Goal: Obtain resource: Download file/media

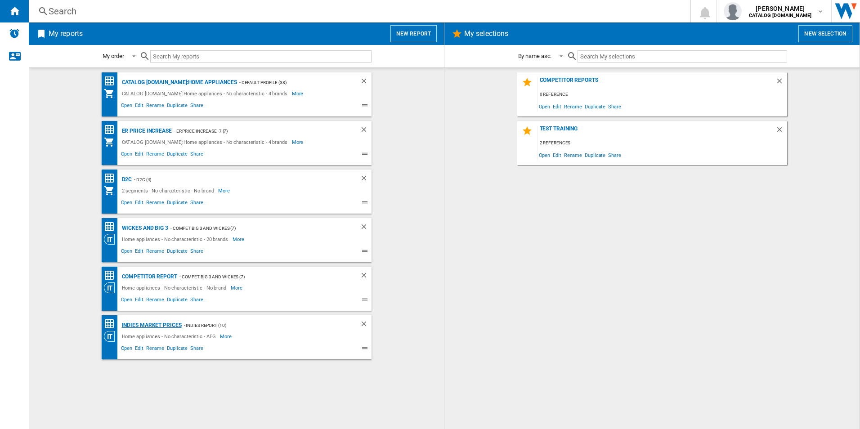
click at [135, 324] on div "Indies Market Prices" at bounding box center [151, 325] width 62 height 11
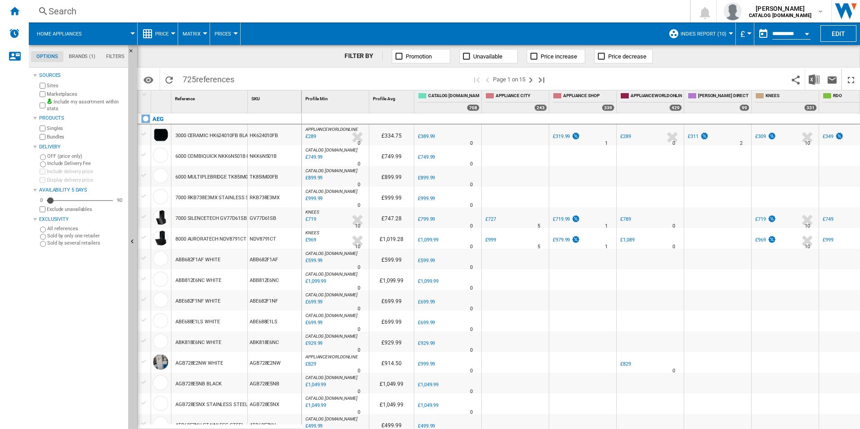
click at [805, 31] on button "Open calendar" at bounding box center [806, 32] width 16 height 16
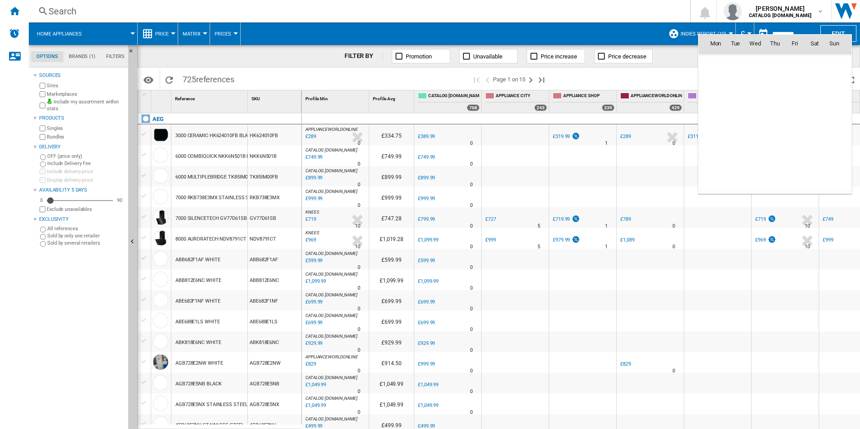
scroll to position [4289, 0]
click at [758, 110] on span "13" at bounding box center [755, 103] width 18 height 18
type input "**********"
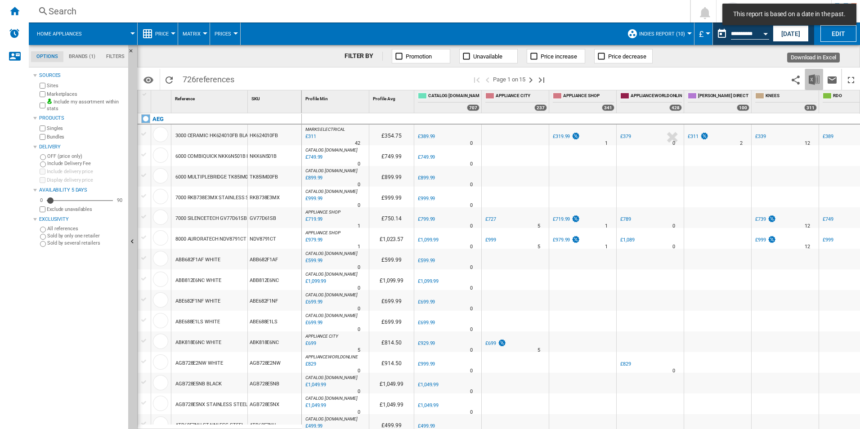
click at [815, 80] on img "Download in Excel" at bounding box center [813, 79] width 11 height 11
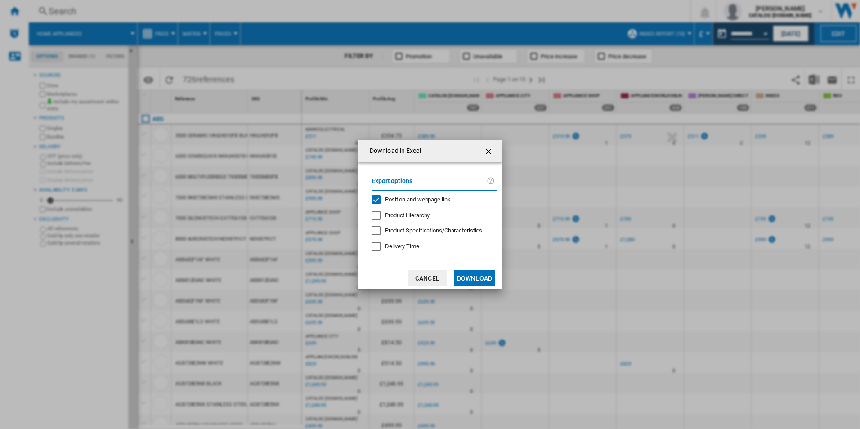
click at [430, 204] on div "Position and webpage link" at bounding box center [418, 200] width 66 height 8
click at [471, 280] on button "Download" at bounding box center [474, 278] width 40 height 16
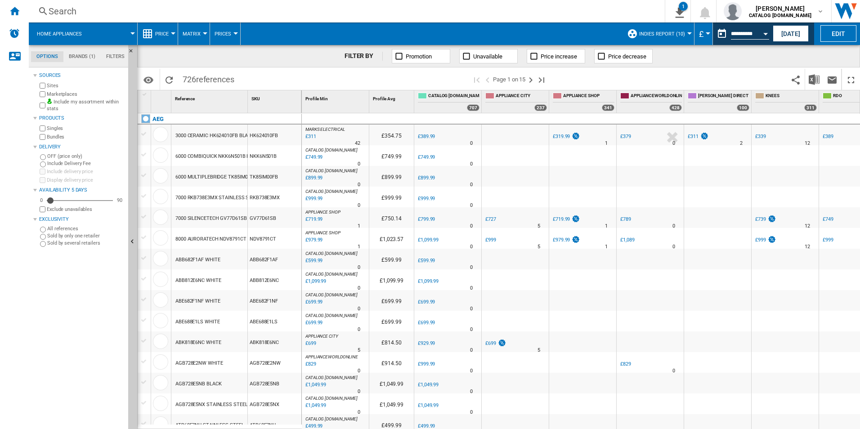
click at [817, 51] on div "FILTER BY Promotion Unavailable Price increase Price decrease" at bounding box center [498, 56] width 722 height 22
click at [766, 31] on button "Open calendar" at bounding box center [765, 32] width 16 height 16
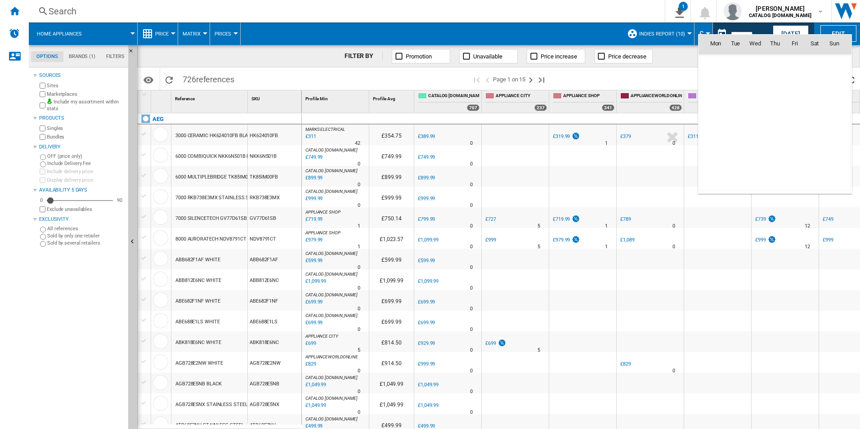
scroll to position [4289, 0]
click at [776, 100] on span "14" at bounding box center [775, 103] width 18 height 18
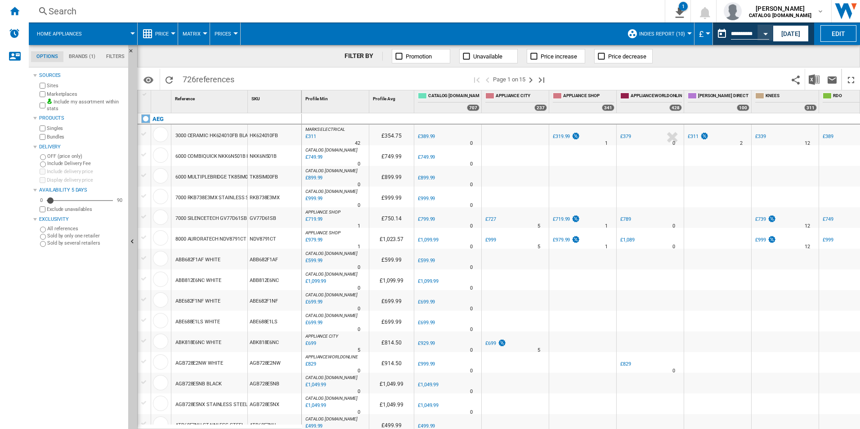
type input "**********"
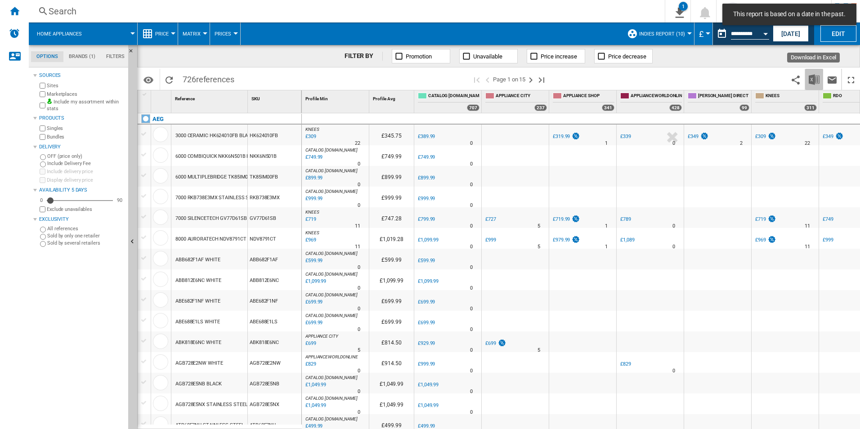
click at [809, 80] on img "Download in Excel" at bounding box center [813, 79] width 11 height 11
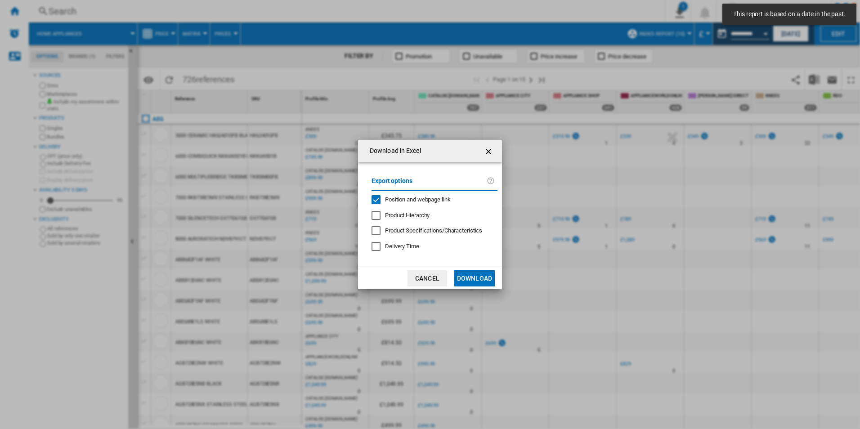
click at [406, 197] on span "Position and webpage link" at bounding box center [418, 199] width 66 height 7
click at [461, 276] on button "Download" at bounding box center [474, 278] width 40 height 16
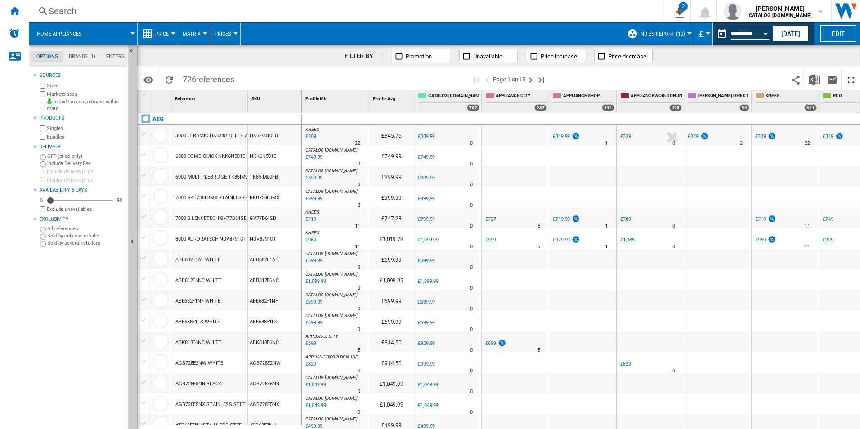
click at [834, 58] on div "FILTER BY Promotion Unavailable Price increase Price decrease" at bounding box center [498, 56] width 722 height 22
click at [766, 33] on div "Open calendar" at bounding box center [765, 34] width 4 height 2
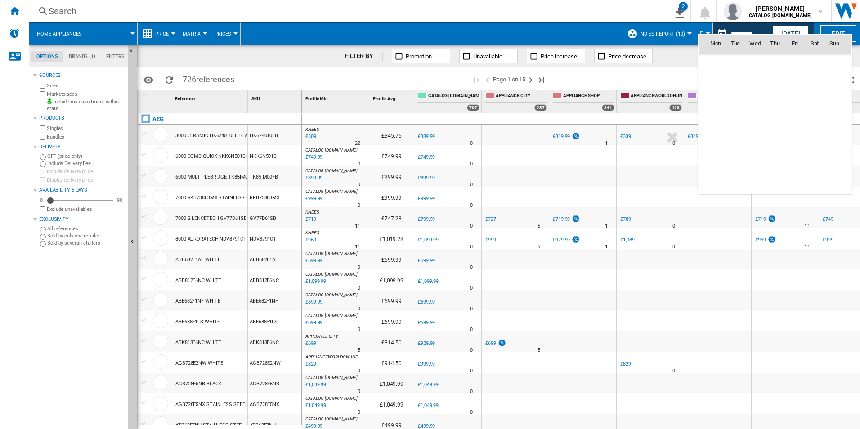
scroll to position [4289, 0]
click at [790, 106] on span "15" at bounding box center [794, 103] width 18 height 18
type input "**********"
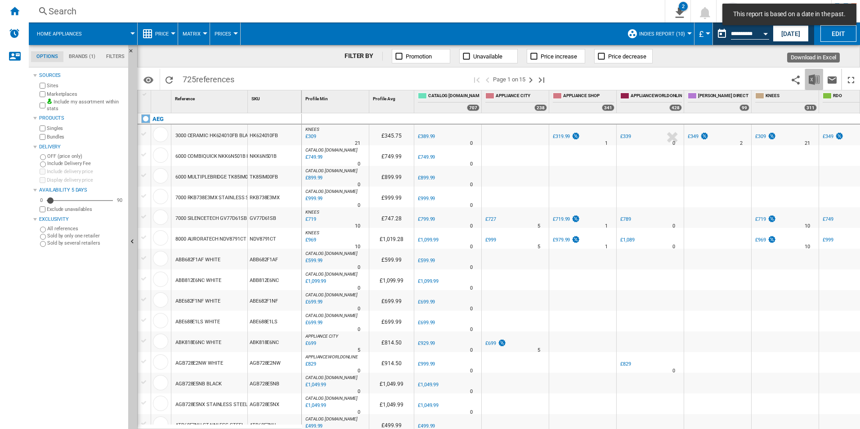
click at [815, 81] on img "Download in Excel" at bounding box center [813, 79] width 11 height 11
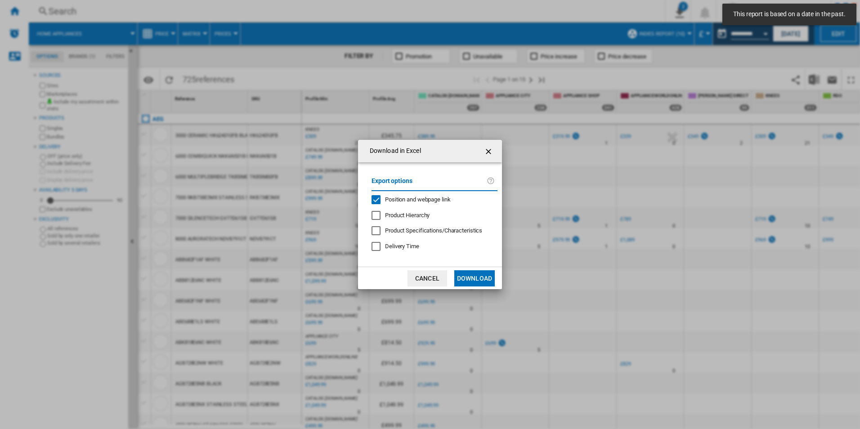
click at [412, 201] on span "Position and webpage link" at bounding box center [418, 199] width 66 height 7
click at [465, 276] on button "Download" at bounding box center [474, 278] width 40 height 16
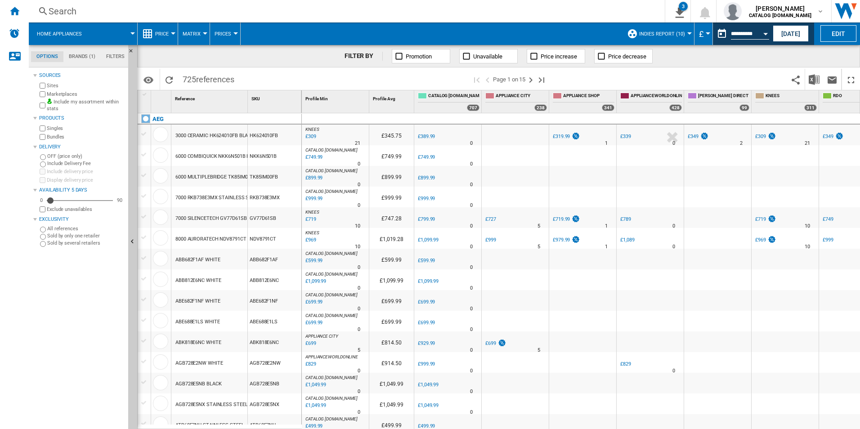
click at [820, 49] on div "FILTER BY Promotion Unavailable Price increase Price decrease" at bounding box center [498, 56] width 722 height 22
click at [764, 34] on div "Open calendar" at bounding box center [765, 34] width 4 height 2
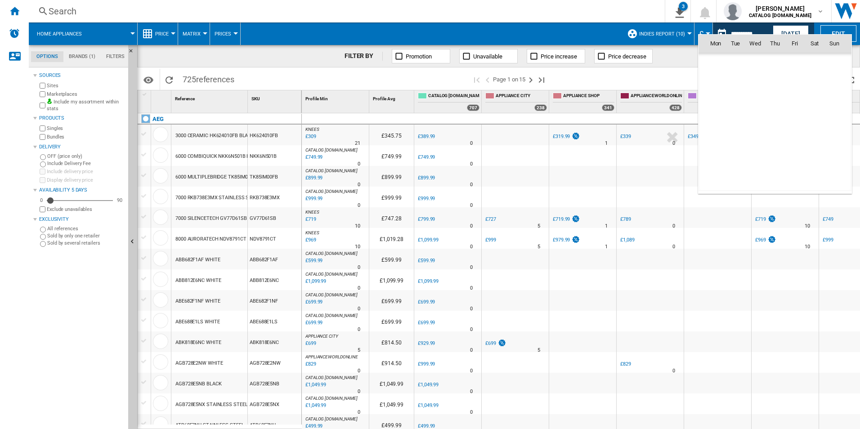
scroll to position [4289, 0]
click at [814, 100] on span "16" at bounding box center [814, 103] width 18 height 18
type input "**********"
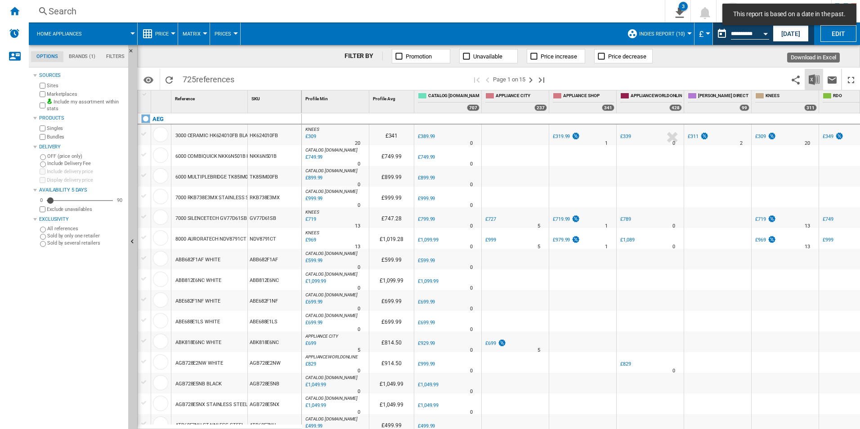
click at [816, 78] on img "Download in Excel" at bounding box center [813, 79] width 11 height 11
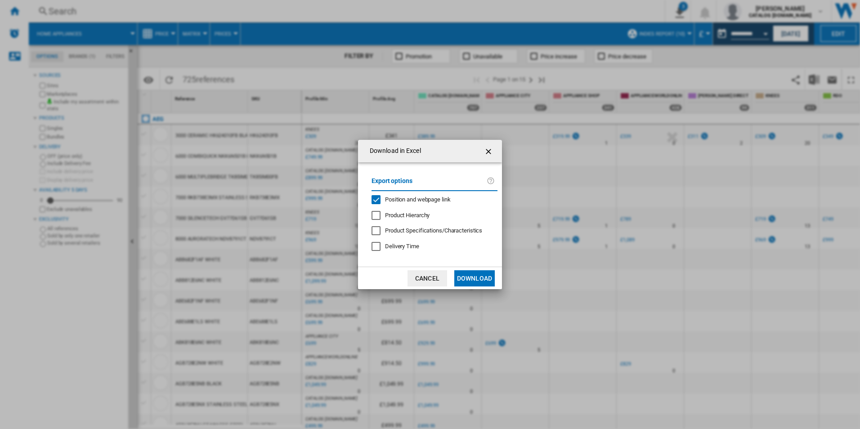
click at [432, 201] on span "Position and webpage link" at bounding box center [418, 199] width 66 height 7
click at [478, 275] on button "Download" at bounding box center [474, 278] width 40 height 16
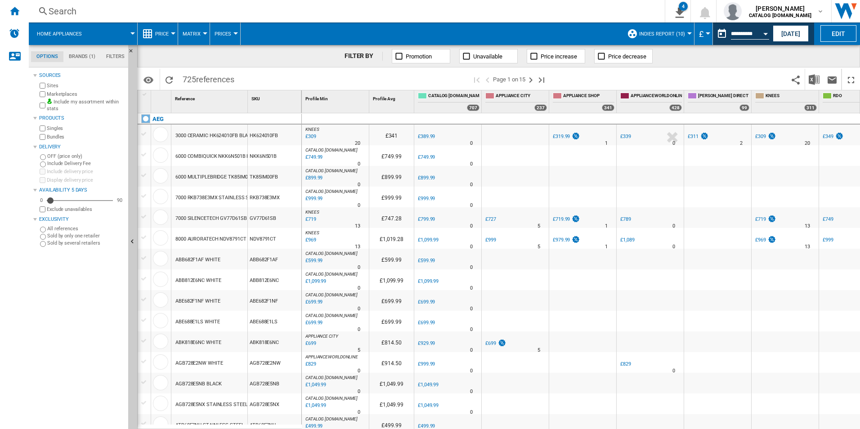
click at [825, 46] on div "FILTER BY Promotion Unavailable Price increase Price decrease" at bounding box center [498, 56] width 722 height 22
click at [767, 32] on button "Open calendar" at bounding box center [765, 32] width 16 height 16
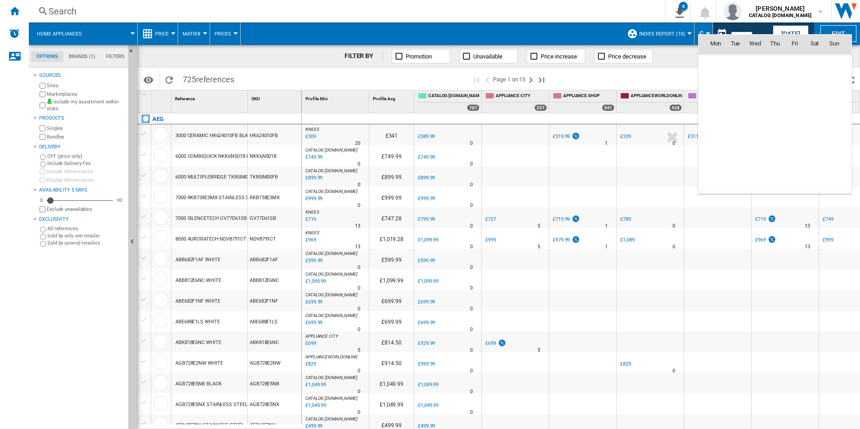
scroll to position [4289, 0]
click at [833, 103] on span "17" at bounding box center [834, 103] width 18 height 18
type input "**********"
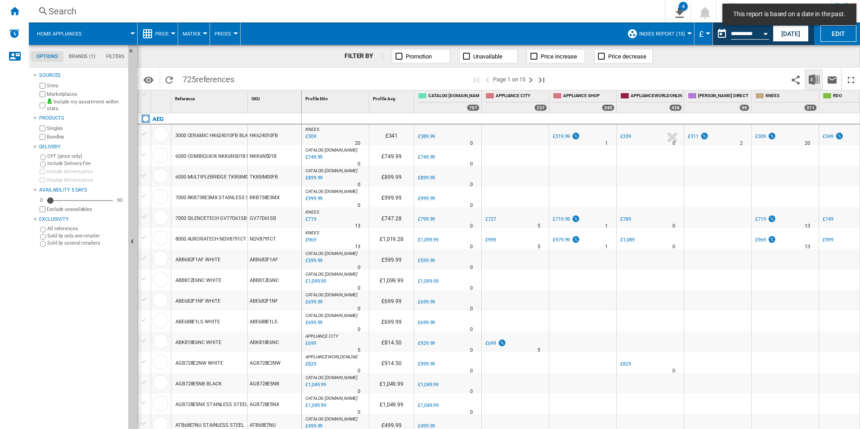
click at [813, 85] on button "Download in Excel" at bounding box center [814, 79] width 18 height 21
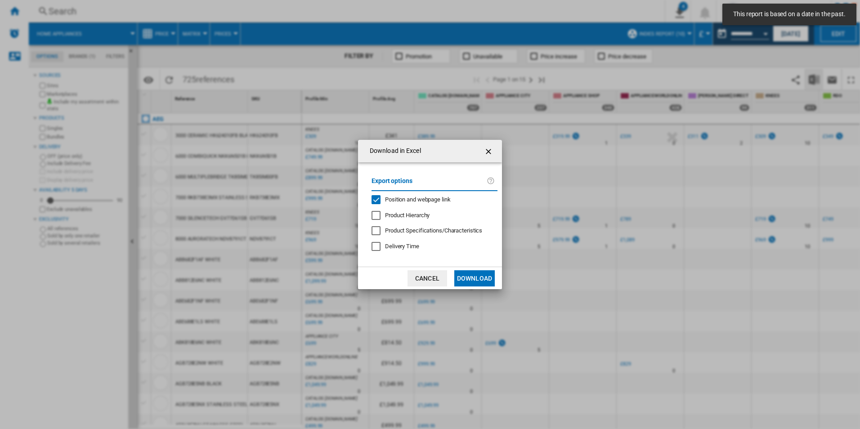
click at [814, 82] on div "Download in Excel Export options Position and webpage link Product Hierarchy Pr…" at bounding box center [430, 214] width 860 height 429
click at [427, 199] on span "Position and webpage link" at bounding box center [418, 199] width 66 height 7
click at [461, 276] on button "Download" at bounding box center [474, 278] width 40 height 16
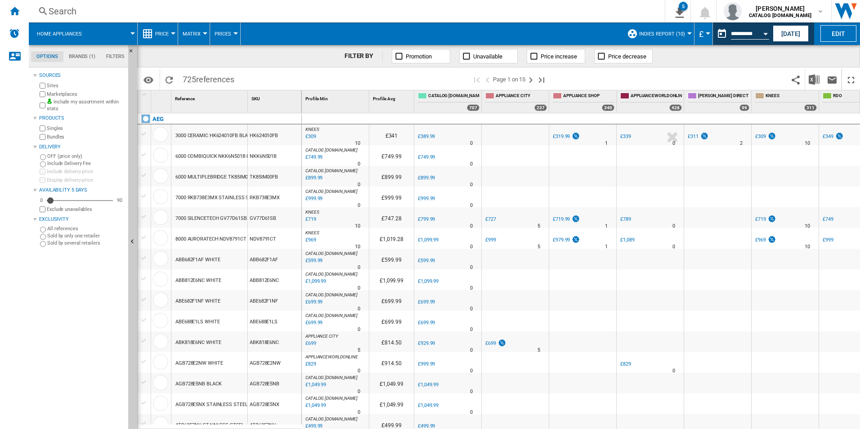
click at [833, 59] on div "FILTER BY Promotion Unavailable Price increase Price decrease" at bounding box center [498, 56] width 722 height 22
click at [765, 33] on div "Open calendar" at bounding box center [765, 34] width 4 height 2
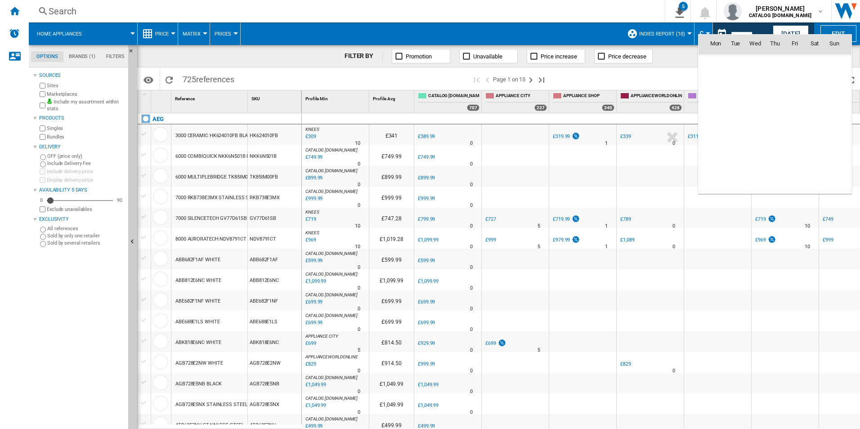
scroll to position [4289, 0]
click at [717, 119] on span "18" at bounding box center [715, 122] width 18 height 18
type input "**********"
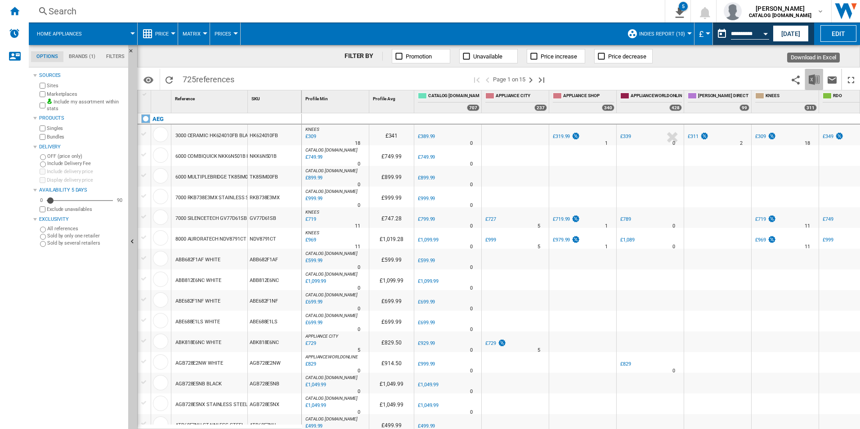
click at [814, 82] on img "Download in Excel" at bounding box center [813, 79] width 11 height 11
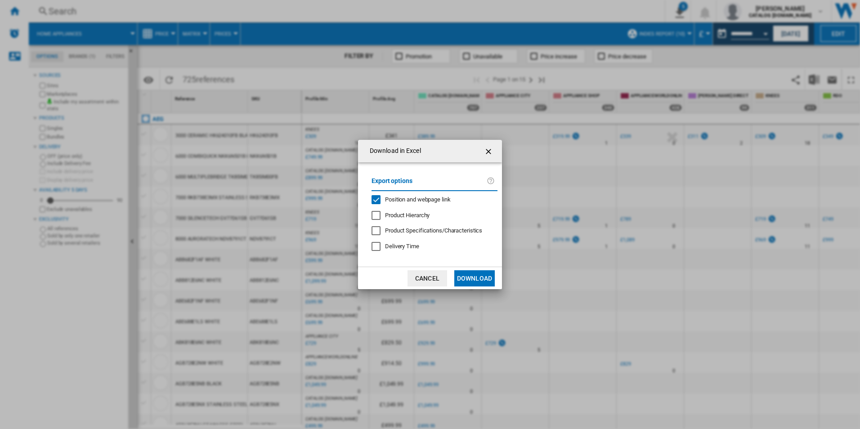
click at [392, 200] on span "Position and webpage link" at bounding box center [418, 199] width 66 height 7
click at [468, 279] on button "Download" at bounding box center [474, 278] width 40 height 16
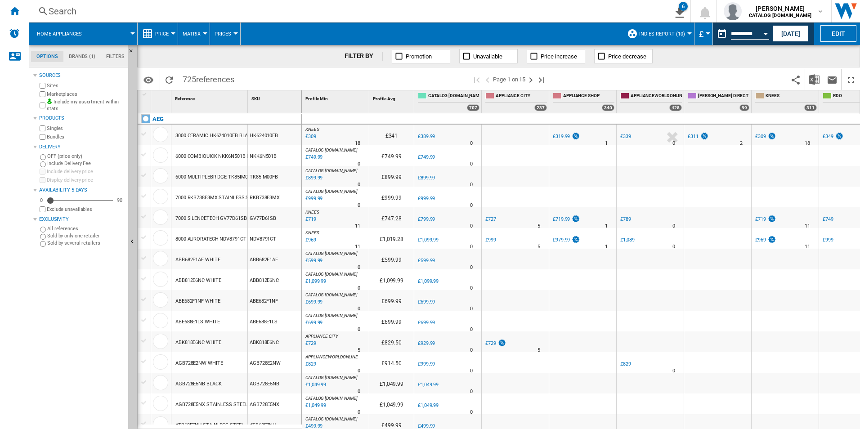
click at [825, 57] on div "FILTER BY Promotion Unavailable Price increase Price decrease" at bounding box center [498, 56] width 722 height 22
click at [761, 34] on button "Open calendar" at bounding box center [765, 32] width 16 height 16
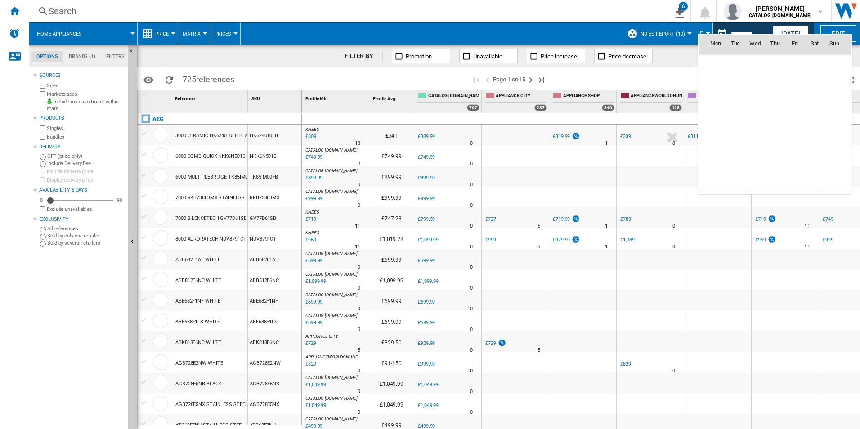
scroll to position [4289, 0]
click at [733, 125] on span "19" at bounding box center [735, 122] width 18 height 18
type input "**********"
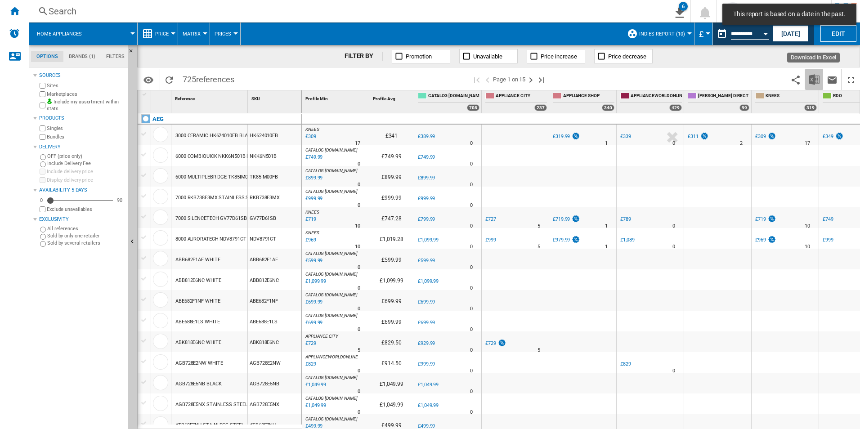
click at [811, 76] on img "Download in Excel" at bounding box center [813, 79] width 11 height 11
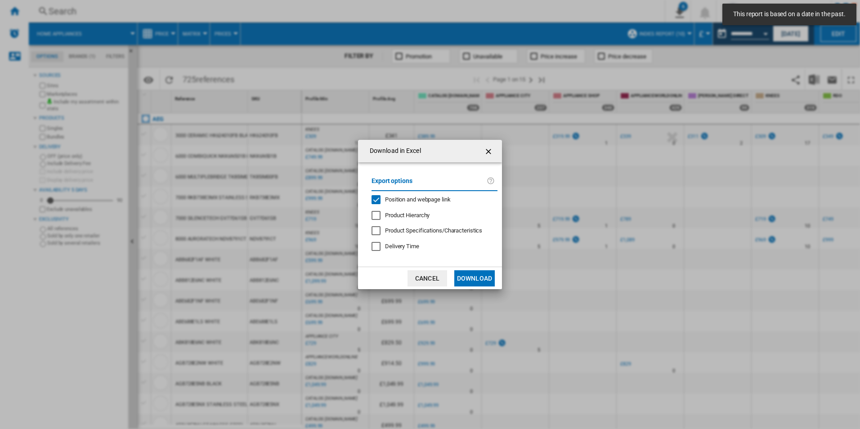
click at [417, 200] on span "Position and webpage link" at bounding box center [418, 199] width 66 height 7
click at [475, 272] on button "Download" at bounding box center [474, 278] width 40 height 16
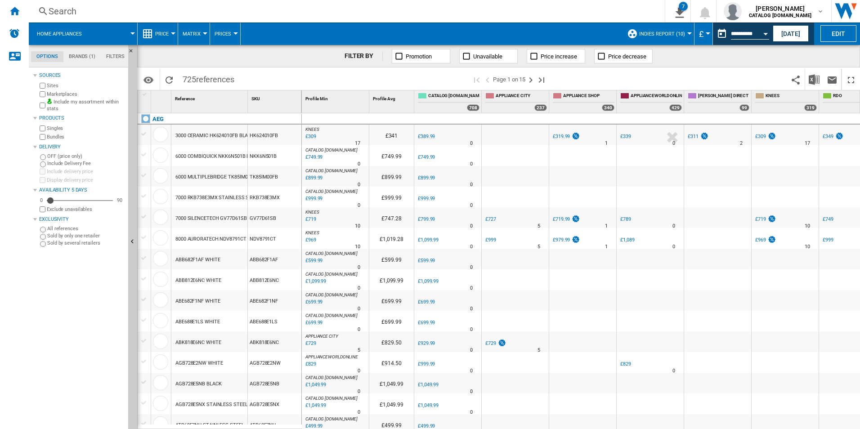
click at [820, 53] on div "FILTER BY Promotion Unavailable Price increase Price decrease" at bounding box center [498, 56] width 722 height 22
click at [764, 35] on div "Open calendar" at bounding box center [765, 34] width 4 height 2
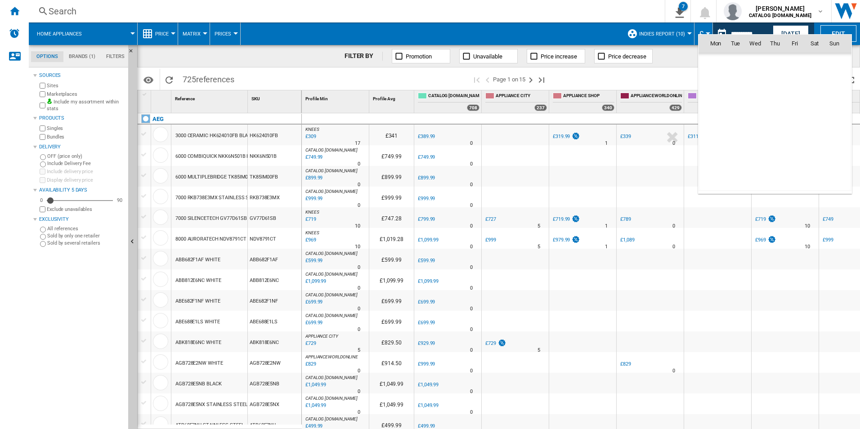
scroll to position [4289, 0]
click at [752, 122] on span "20" at bounding box center [755, 122] width 18 height 18
type input "**********"
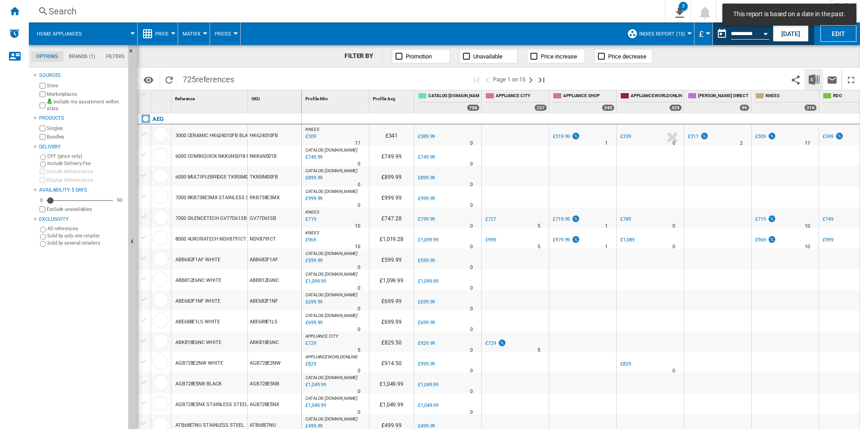
click at [812, 78] on img "Download in Excel" at bounding box center [813, 79] width 11 height 11
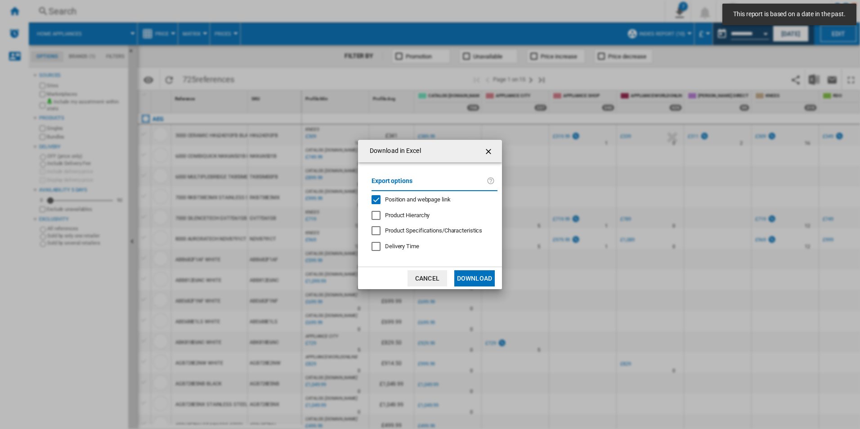
click at [409, 197] on span "Position and webpage link" at bounding box center [418, 199] width 66 height 7
click at [468, 272] on button "Download" at bounding box center [474, 278] width 40 height 16
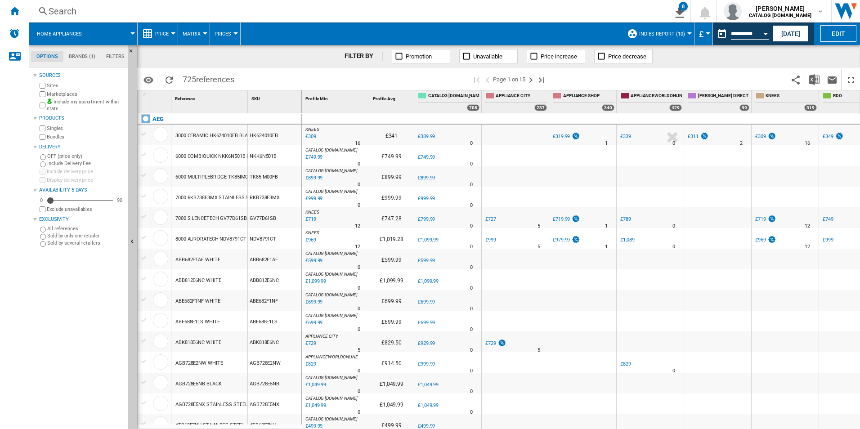
click at [824, 53] on div "FILTER BY Promotion Unavailable Price increase Price decrease" at bounding box center [498, 56] width 722 height 22
click at [764, 35] on button "Open calendar" at bounding box center [765, 32] width 16 height 16
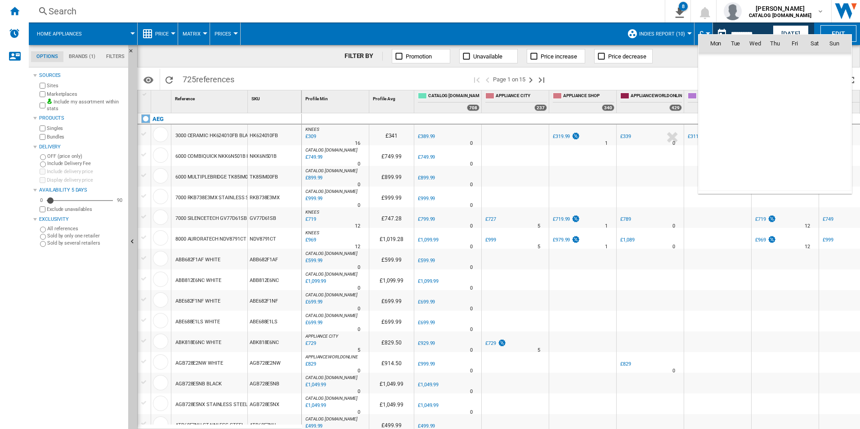
scroll to position [4289, 0]
click at [774, 126] on span "21" at bounding box center [775, 122] width 18 height 18
type input "**********"
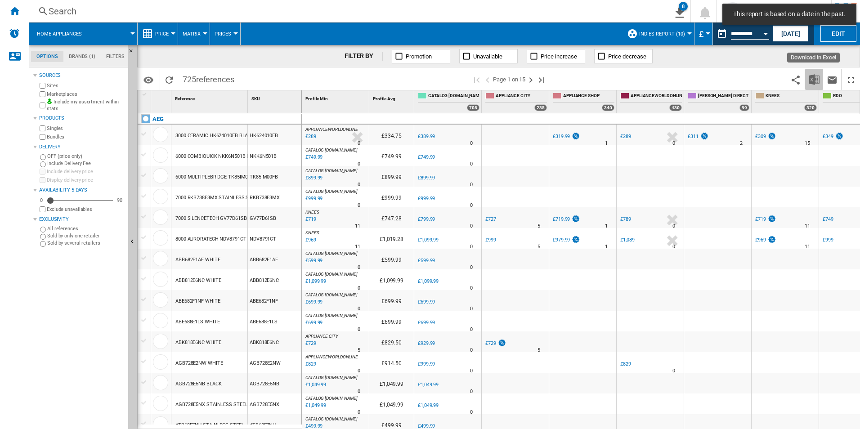
click at [814, 84] on img "Download in Excel" at bounding box center [813, 79] width 11 height 11
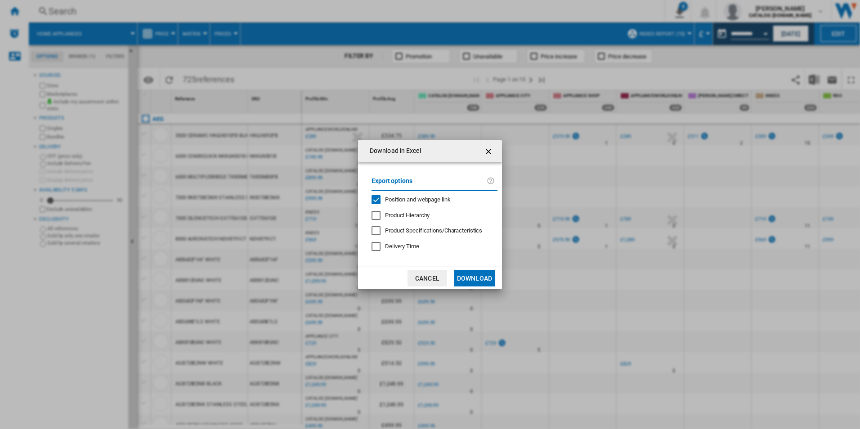
click at [422, 201] on span "Position and webpage link" at bounding box center [418, 199] width 66 height 7
click at [471, 276] on button "Download" at bounding box center [474, 278] width 40 height 16
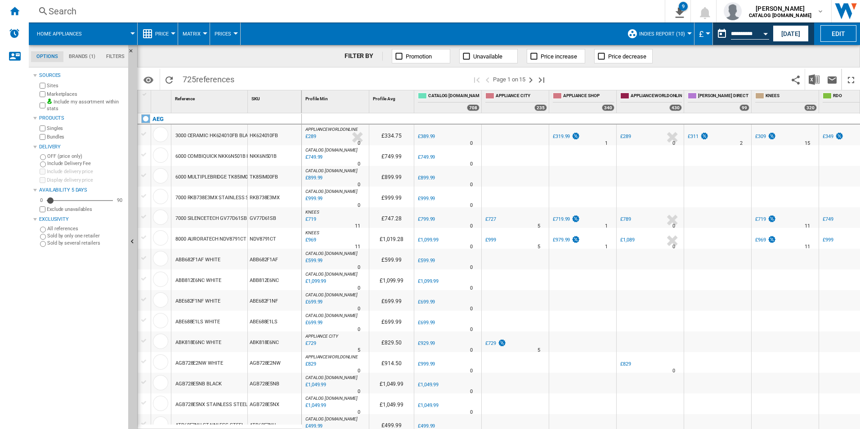
click at [840, 52] on div "FILTER BY Promotion Unavailable Price increase Price decrease" at bounding box center [498, 56] width 722 height 22
click at [766, 34] on div "Open calendar" at bounding box center [765, 34] width 4 height 2
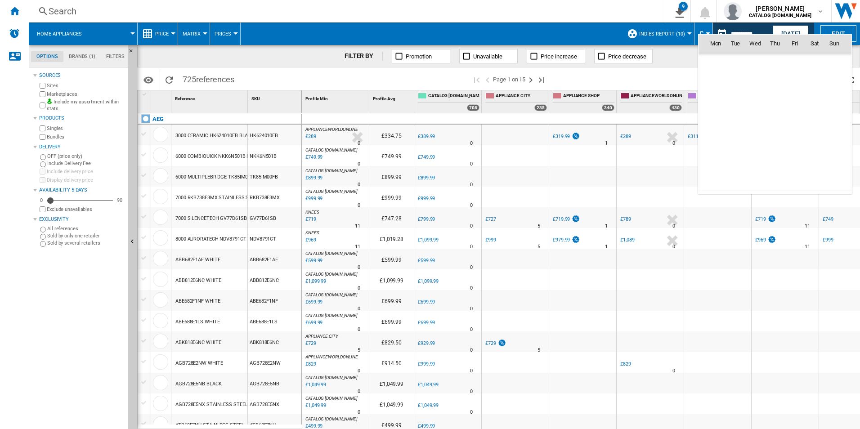
scroll to position [4289, 0]
click at [793, 123] on span "22" at bounding box center [794, 122] width 18 height 18
type input "**********"
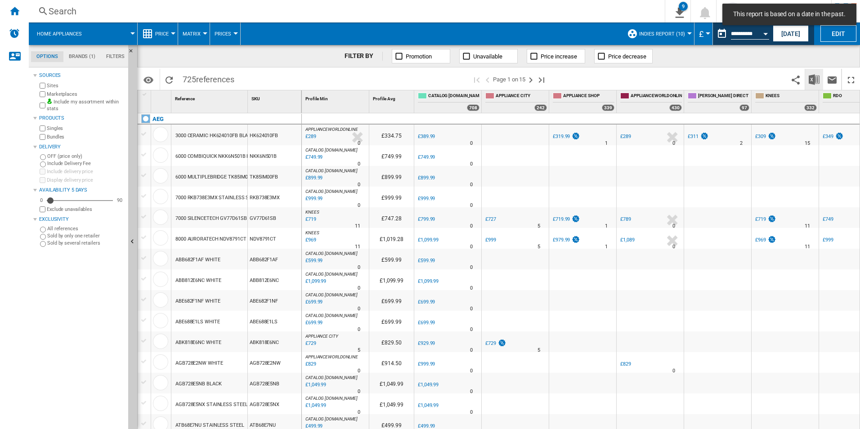
click at [814, 80] on img "Download in Excel" at bounding box center [813, 79] width 11 height 11
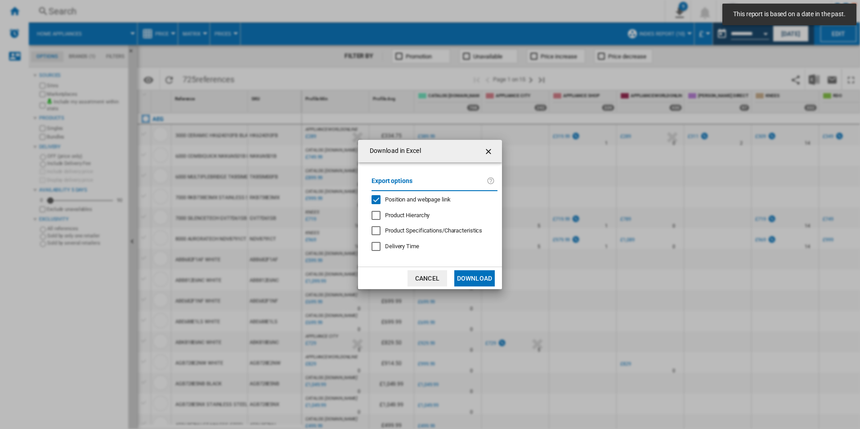
click at [445, 197] on span "Position and webpage link" at bounding box center [418, 199] width 66 height 7
click at [477, 273] on button "Download" at bounding box center [474, 278] width 40 height 16
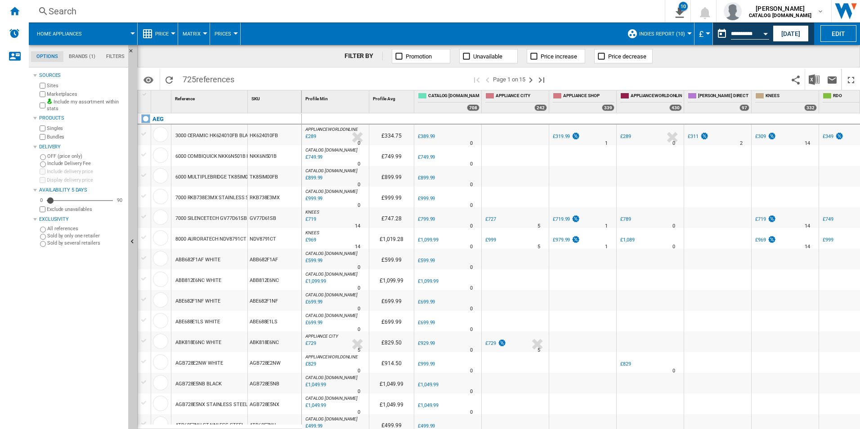
click at [826, 51] on div "FILTER BY Promotion Unavailable Price increase Price decrease" at bounding box center [498, 56] width 722 height 22
click at [766, 34] on div "Open calendar" at bounding box center [765, 34] width 4 height 2
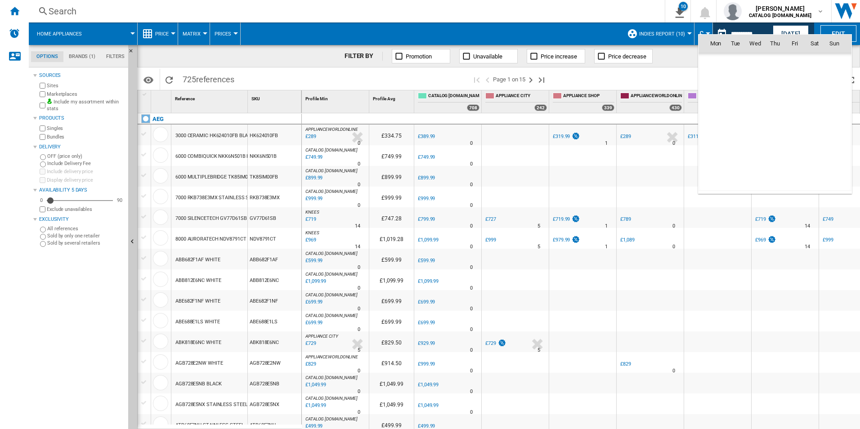
scroll to position [4289, 0]
click at [815, 125] on span "23" at bounding box center [814, 122] width 18 height 18
type input "**********"
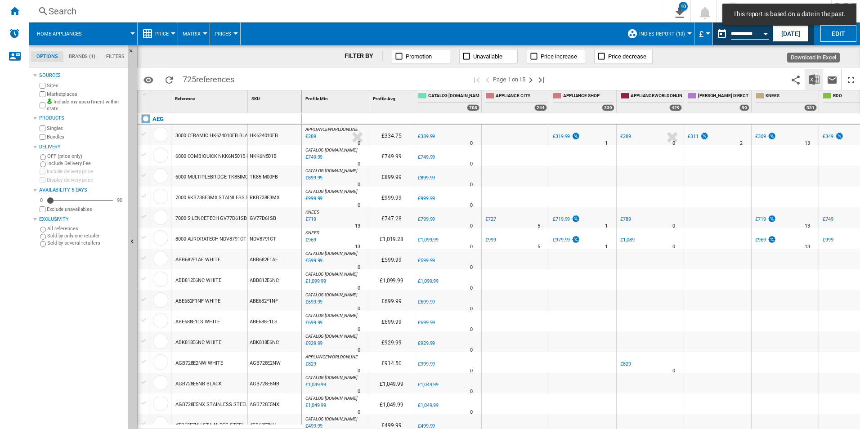
click at [819, 77] on button "Download in Excel" at bounding box center [814, 79] width 18 height 21
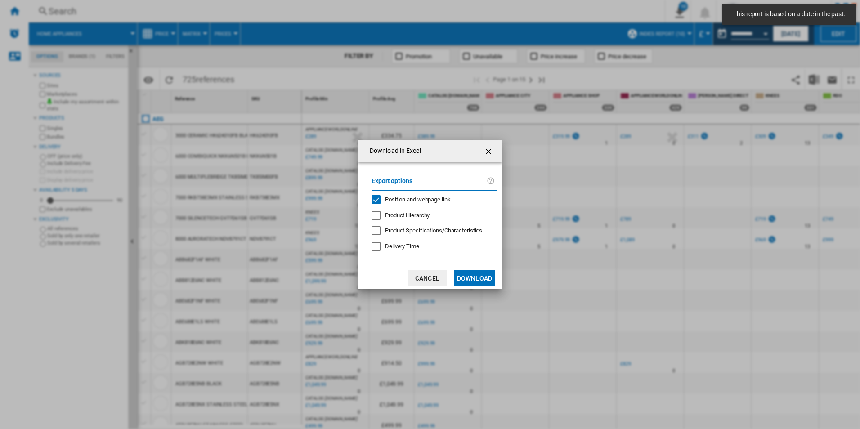
click at [424, 201] on span "Position and webpage link" at bounding box center [418, 199] width 66 height 7
click at [464, 279] on button "Download" at bounding box center [474, 278] width 40 height 16
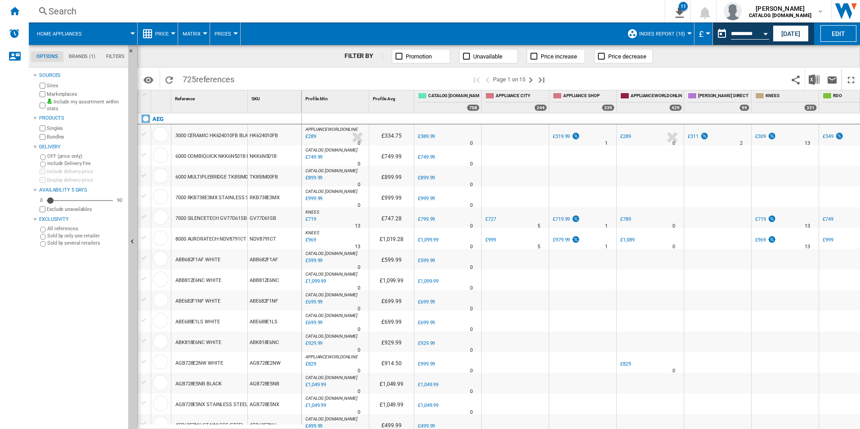
click at [821, 55] on div "FILTER BY Promotion Unavailable Price increase Price decrease" at bounding box center [498, 56] width 722 height 22
click at [766, 36] on button "Open calendar" at bounding box center [765, 32] width 16 height 16
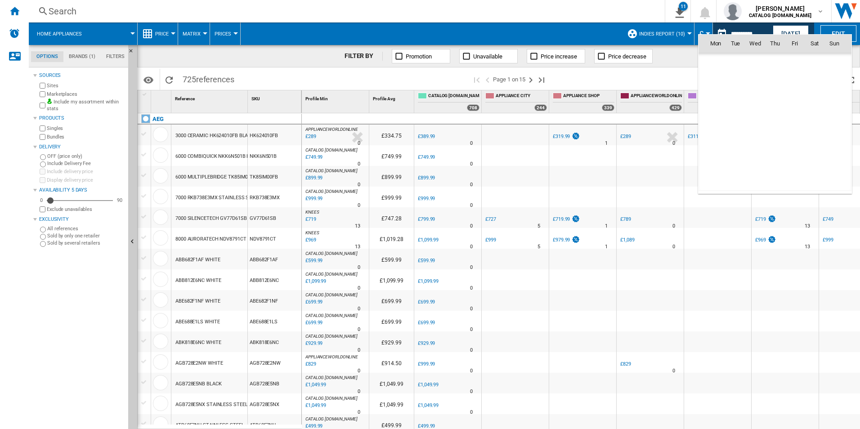
scroll to position [4289, 0]
click at [839, 117] on span "24" at bounding box center [834, 122] width 18 height 18
type input "**********"
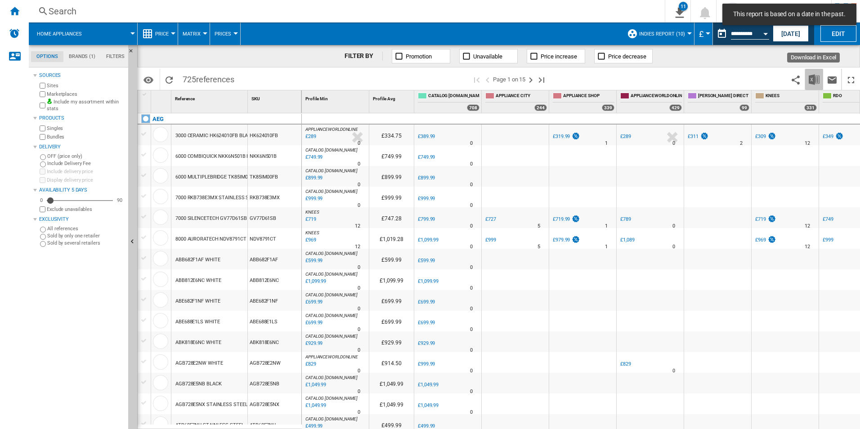
click at [811, 77] on img "Download in Excel" at bounding box center [813, 79] width 11 height 11
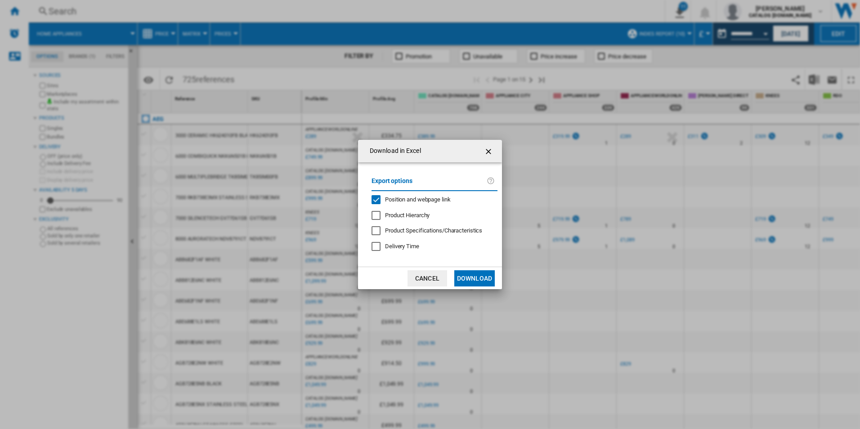
click at [399, 200] on span "Position and webpage link" at bounding box center [418, 199] width 66 height 7
click at [468, 271] on button "Download" at bounding box center [474, 278] width 40 height 16
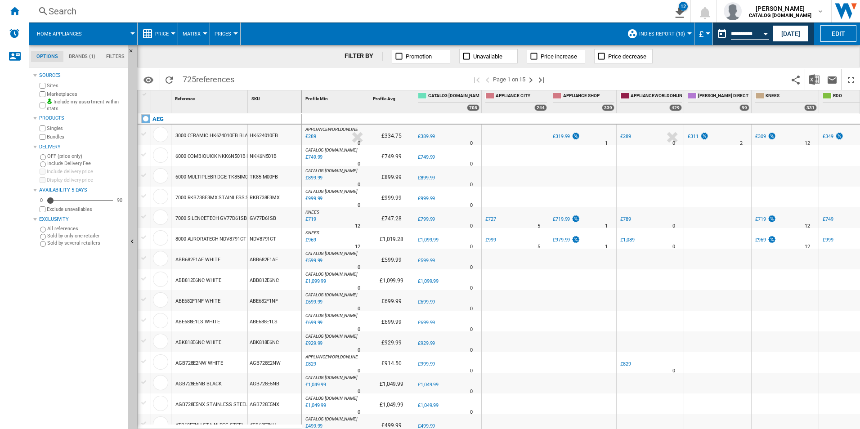
click at [818, 57] on div "FILTER BY Promotion Unavailable Price increase Price decrease" at bounding box center [498, 56] width 722 height 22
click at [767, 31] on button "Open calendar" at bounding box center [765, 32] width 16 height 16
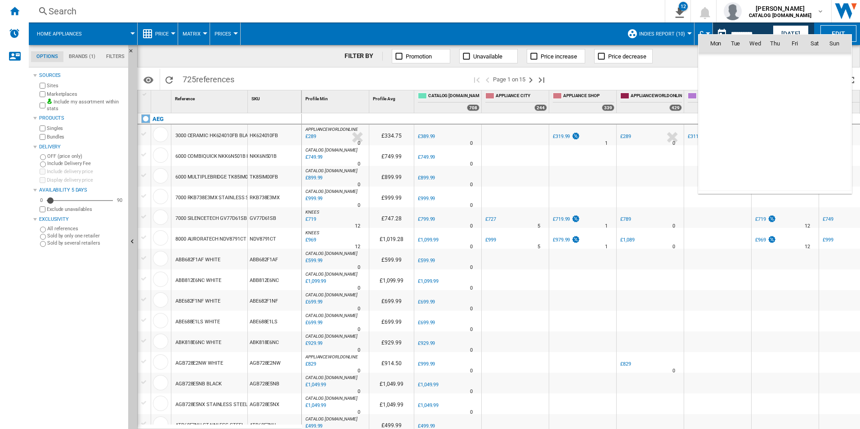
scroll to position [4289, 0]
click at [715, 140] on span "25" at bounding box center [715, 142] width 18 height 18
type input "**********"
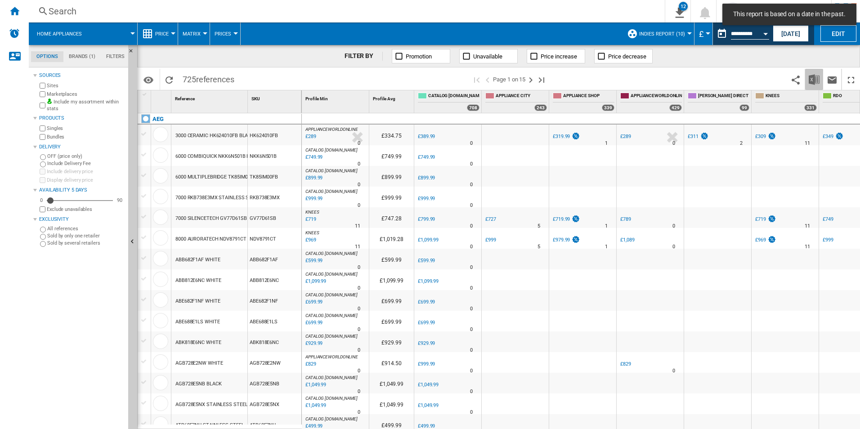
click at [810, 79] on img "Download in Excel" at bounding box center [813, 79] width 11 height 11
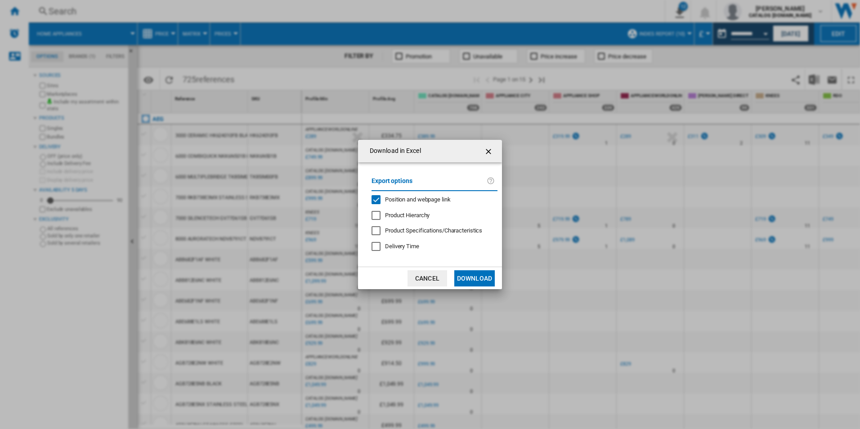
click at [429, 201] on span "Position and webpage link" at bounding box center [418, 199] width 66 height 7
click at [478, 280] on button "Download" at bounding box center [474, 278] width 40 height 16
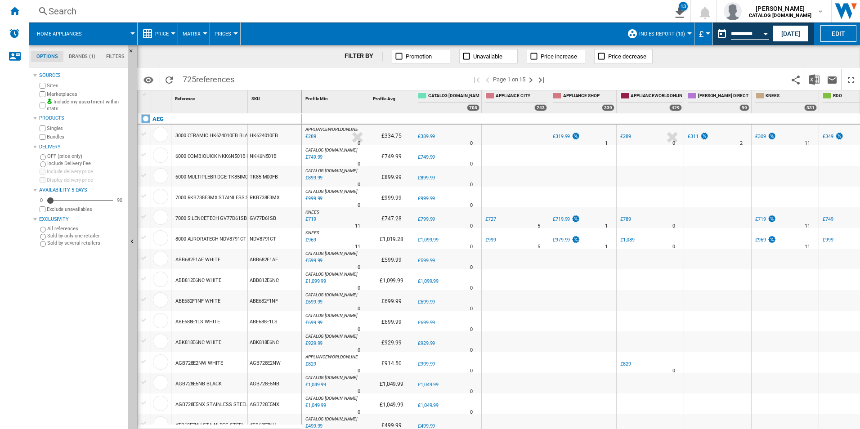
click at [826, 57] on div "FILTER BY Promotion Unavailable Price increase Price decrease" at bounding box center [498, 56] width 722 height 22
